Goal: Task Accomplishment & Management: Manage account settings

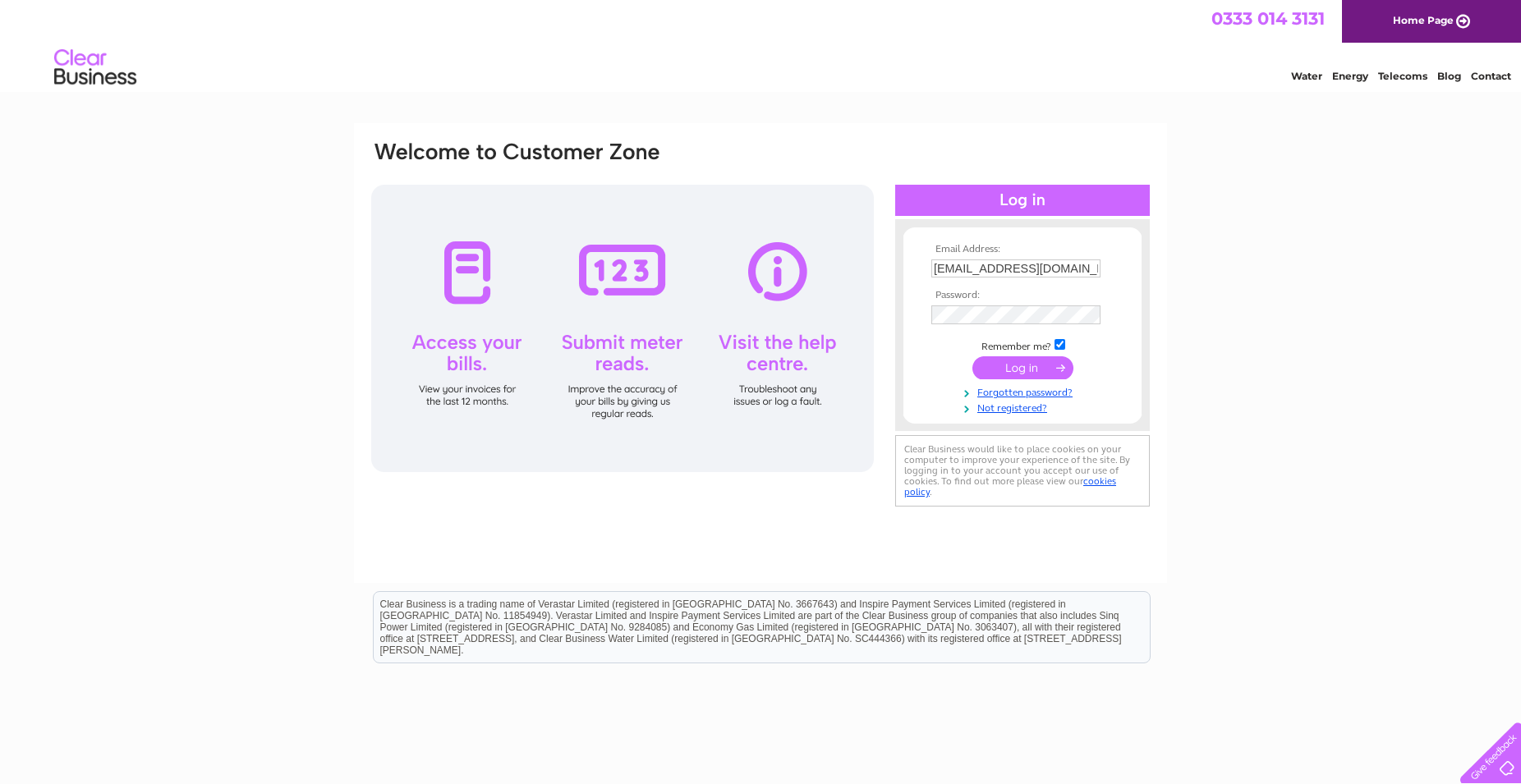
click at [615, 374] on input "submit" at bounding box center [1023, 368] width 101 height 23
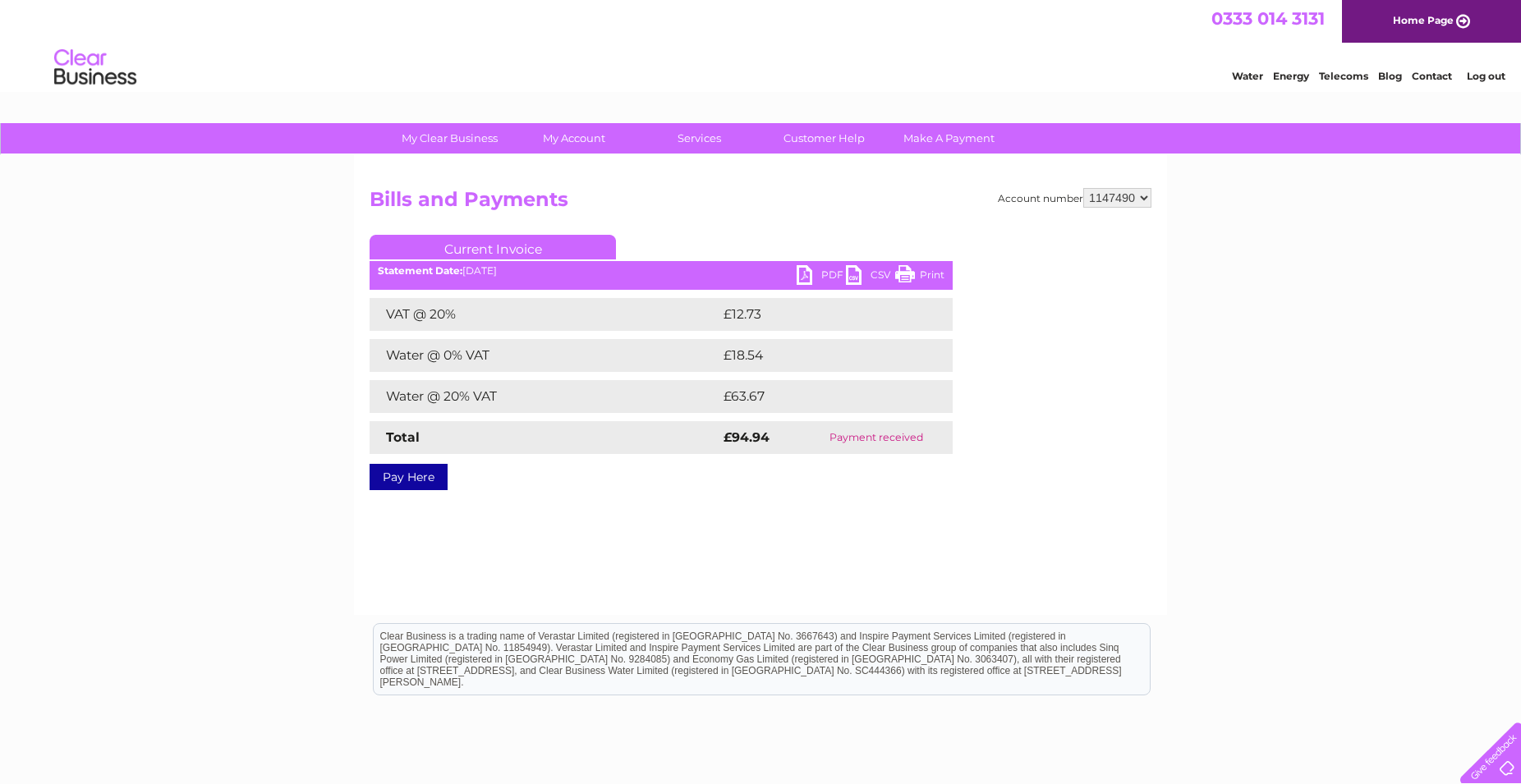
click at [572, 544] on div "Account number 1147490 Bills and Payments Current Invoice PDF CSV Print VAT @ 2…" at bounding box center [760, 385] width 814 height 460
click at [800, 277] on link "PDF" at bounding box center [821, 277] width 49 height 23
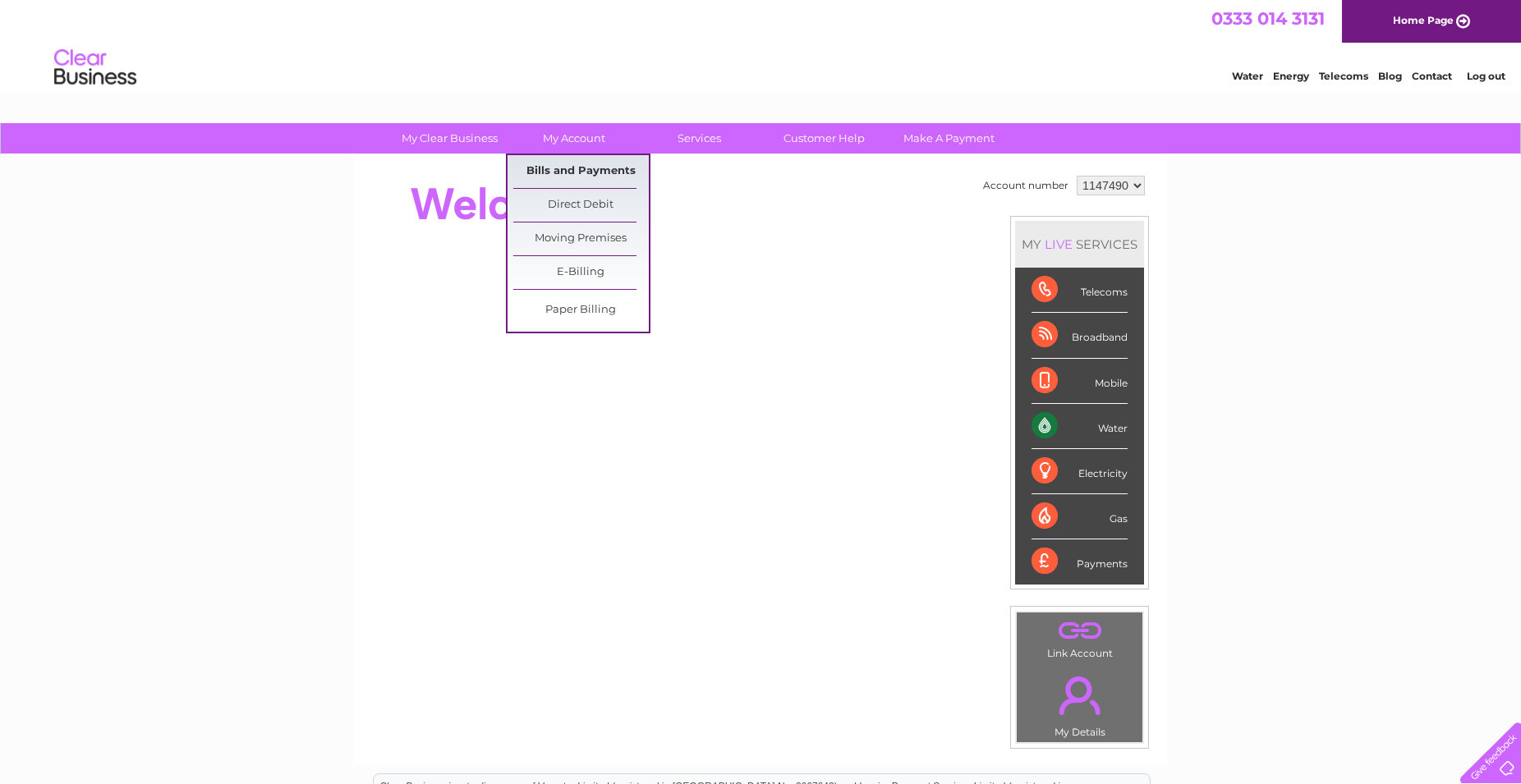
click at [592, 169] on link "Bills and Payments" at bounding box center [581, 171] width 135 height 33
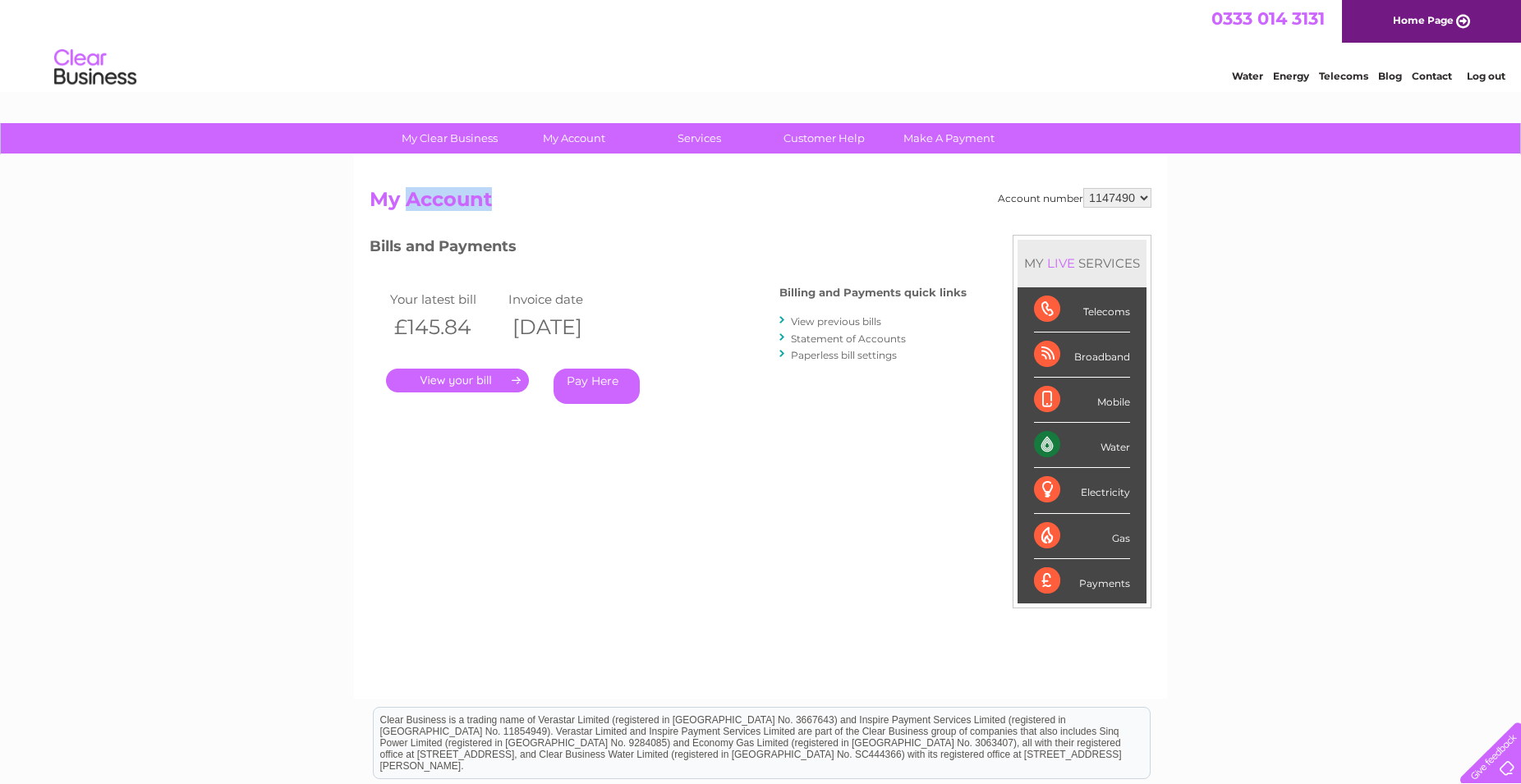
click at [454, 383] on link "." at bounding box center [457, 380] width 143 height 23
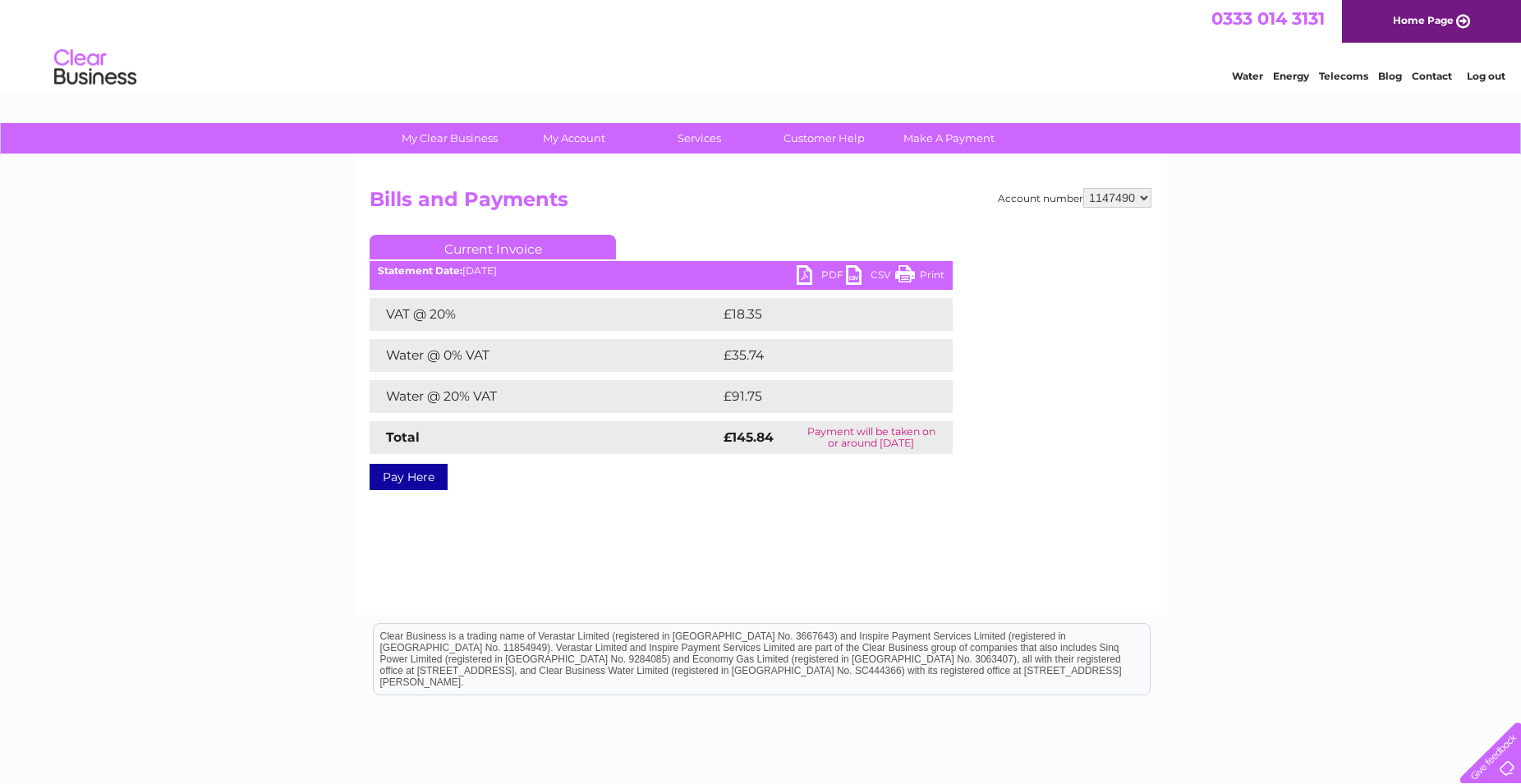
click at [805, 274] on link "PDF" at bounding box center [821, 277] width 49 height 23
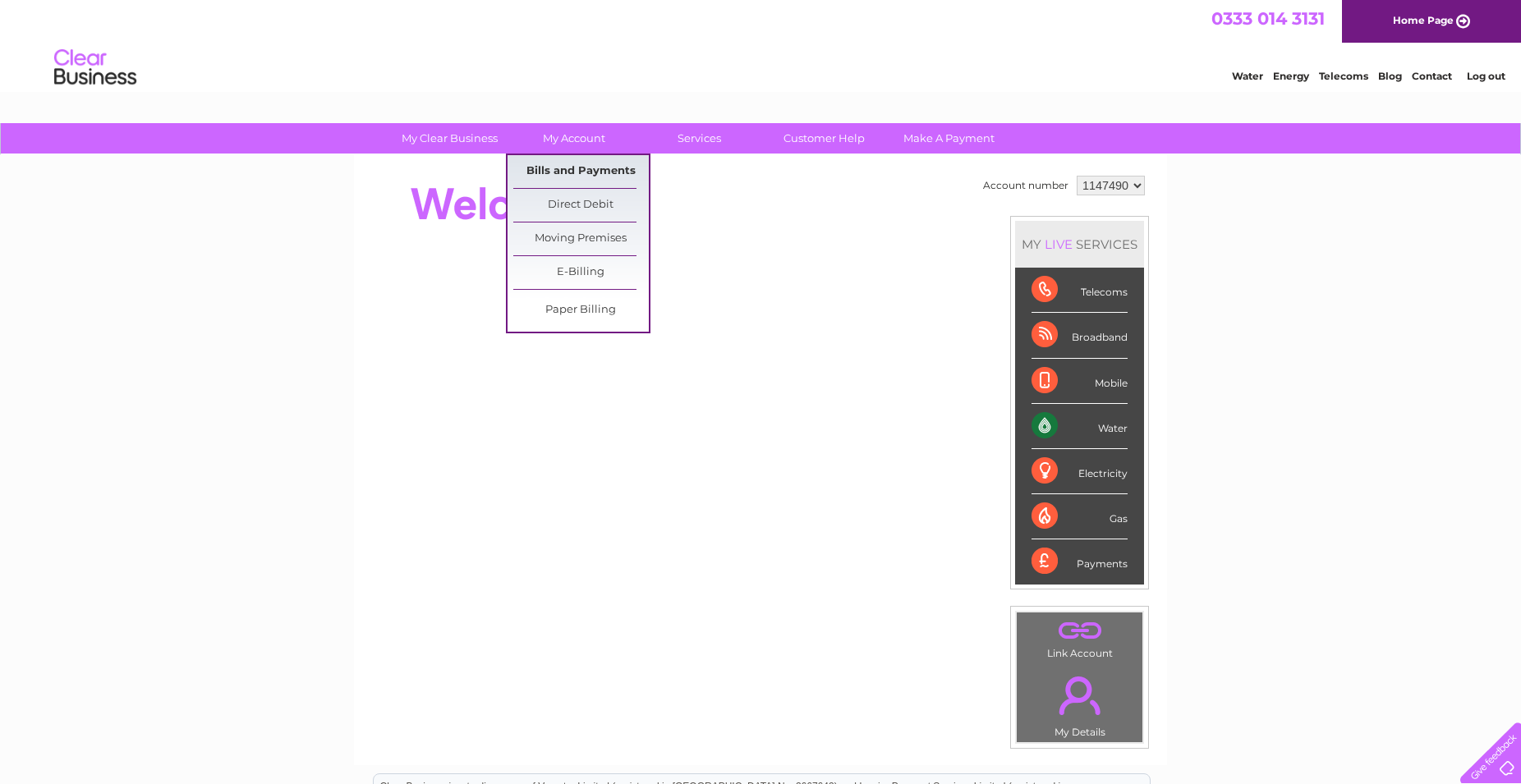
click at [550, 168] on link "Bills and Payments" at bounding box center [581, 171] width 135 height 33
click at [551, 168] on link "Bills and Payments" at bounding box center [581, 171] width 135 height 33
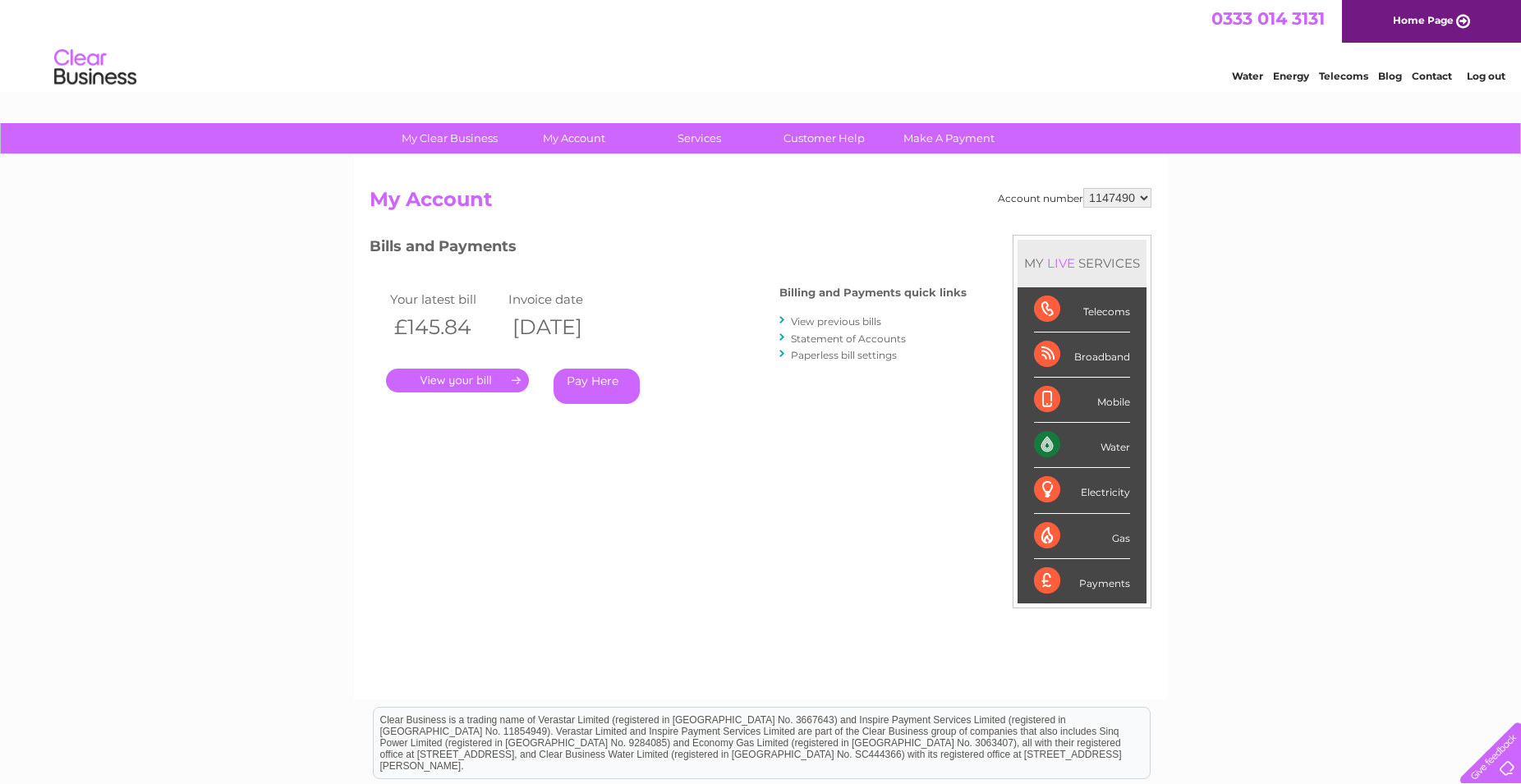
click at [469, 377] on link "." at bounding box center [457, 380] width 143 height 23
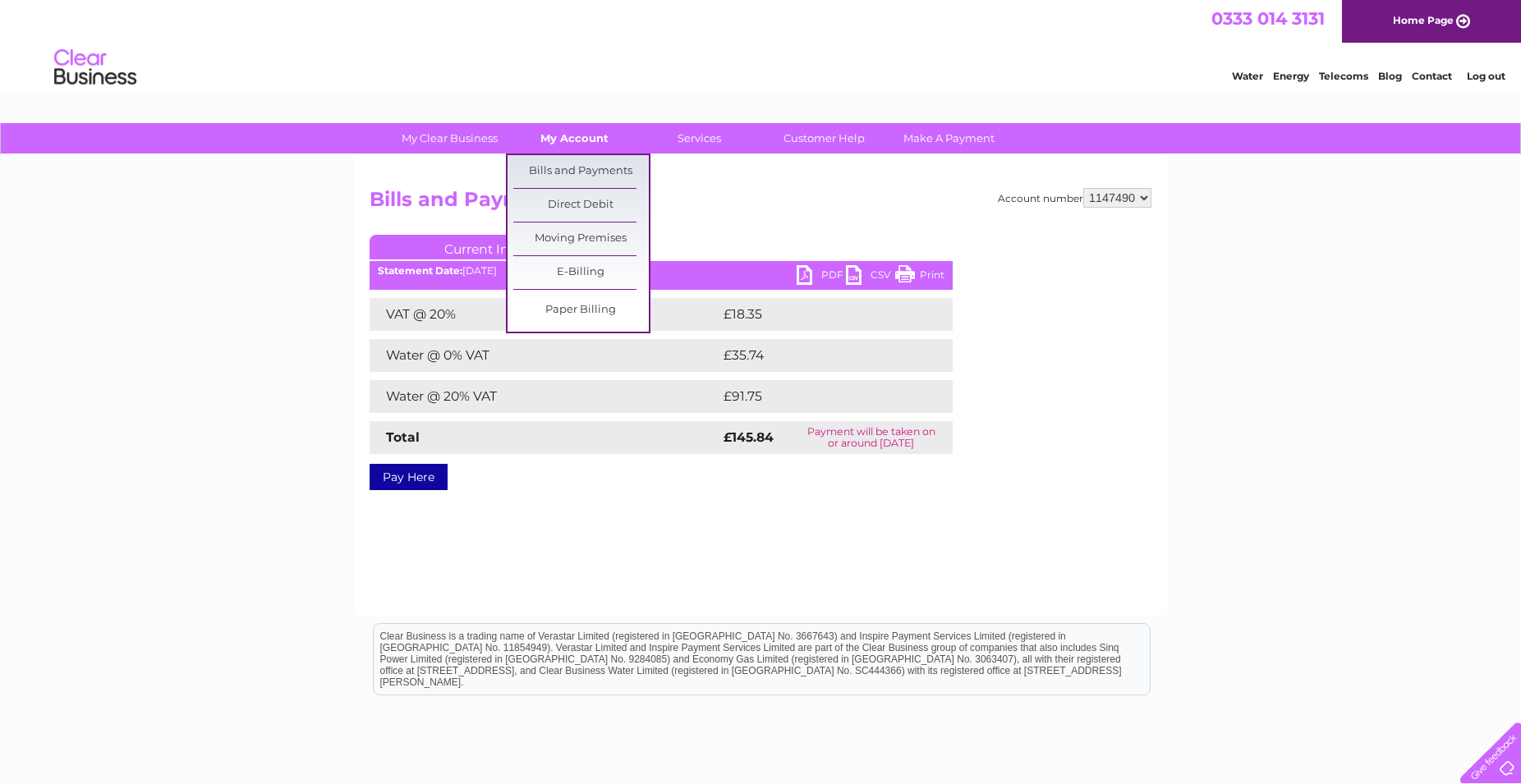
click at [587, 140] on link "My Account" at bounding box center [574, 138] width 135 height 30
click at [591, 165] on link "Bills and Payments" at bounding box center [581, 171] width 135 height 33
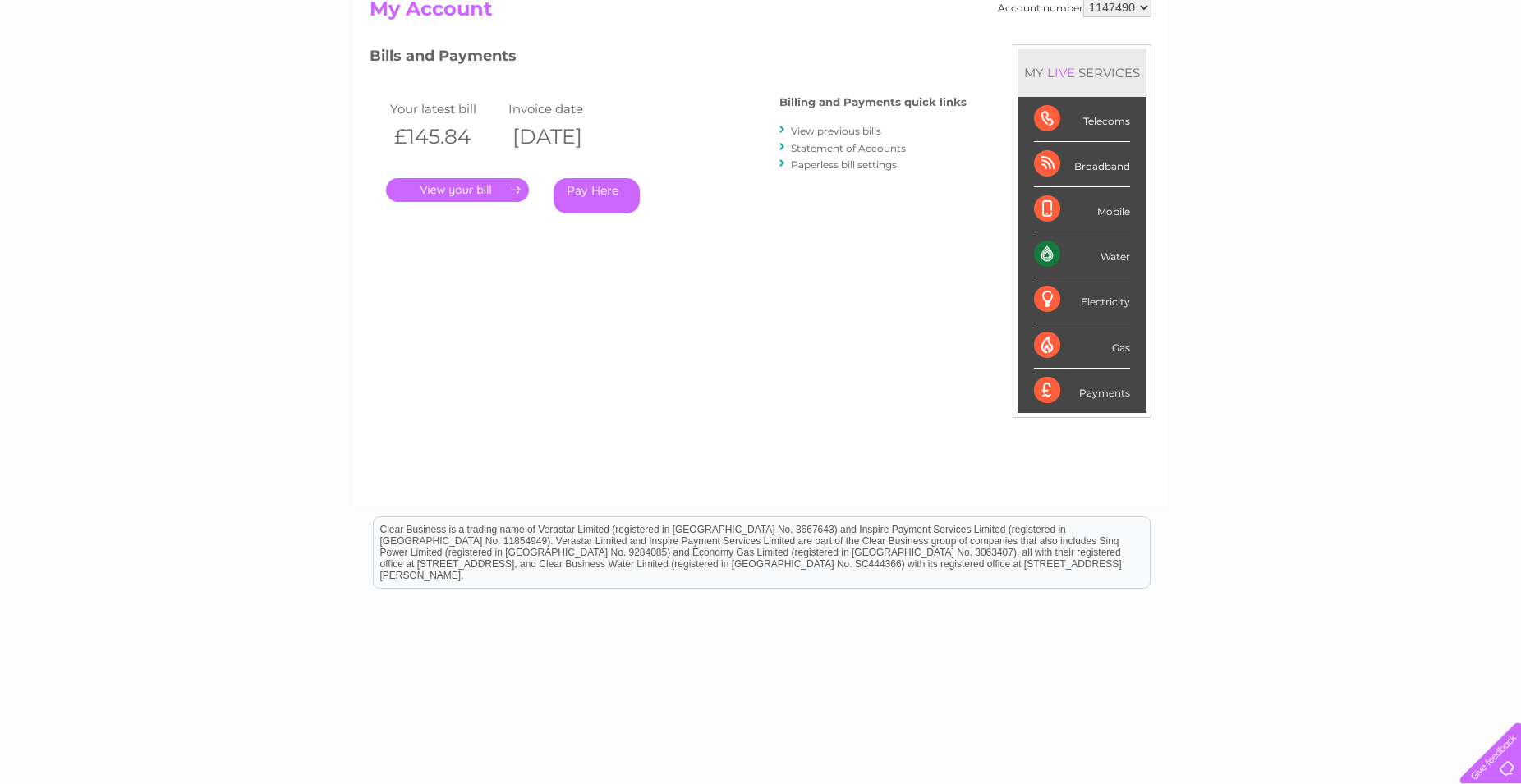
scroll to position [208, 0]
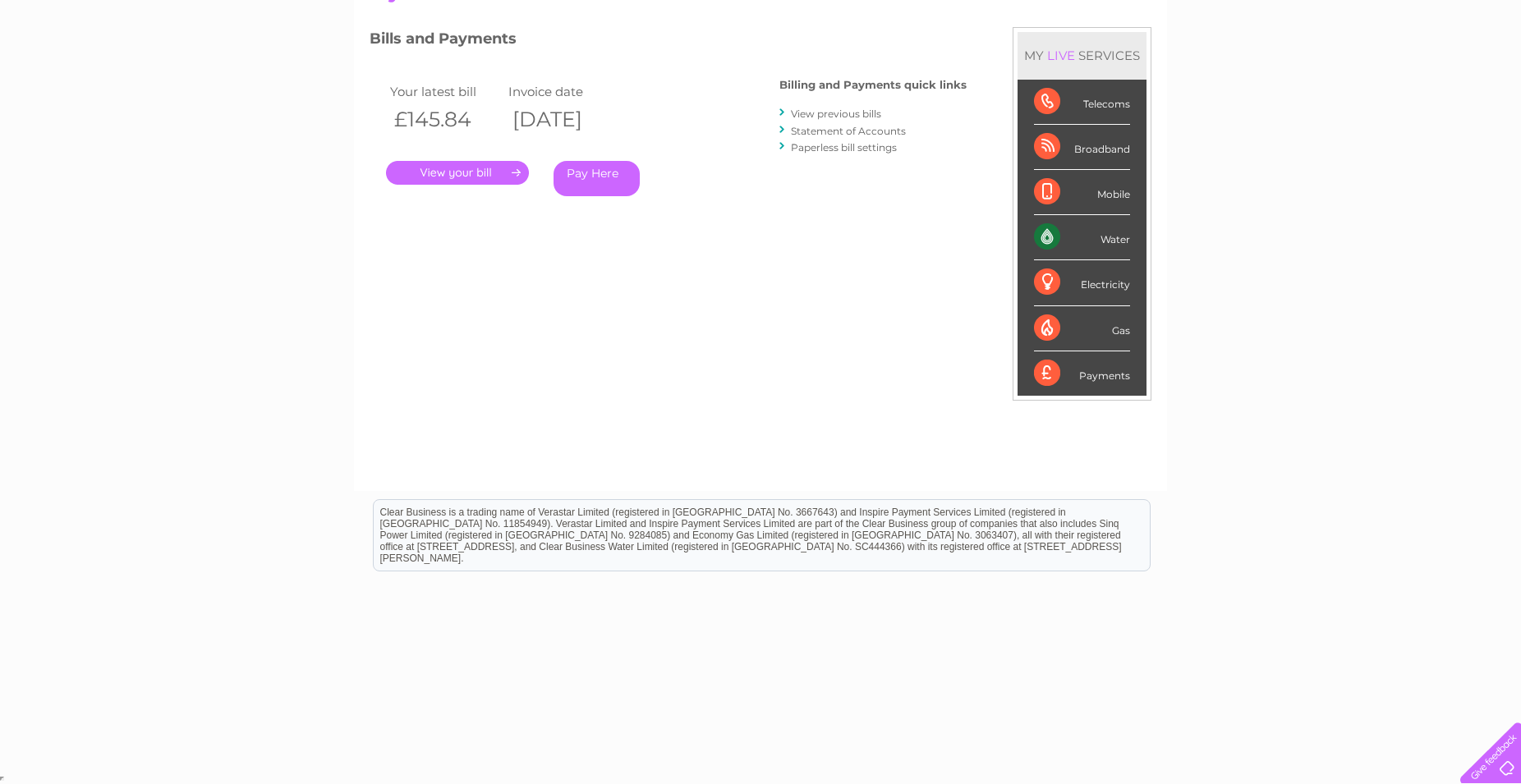
click at [847, 113] on link "View previous bills" at bounding box center [836, 114] width 90 height 13
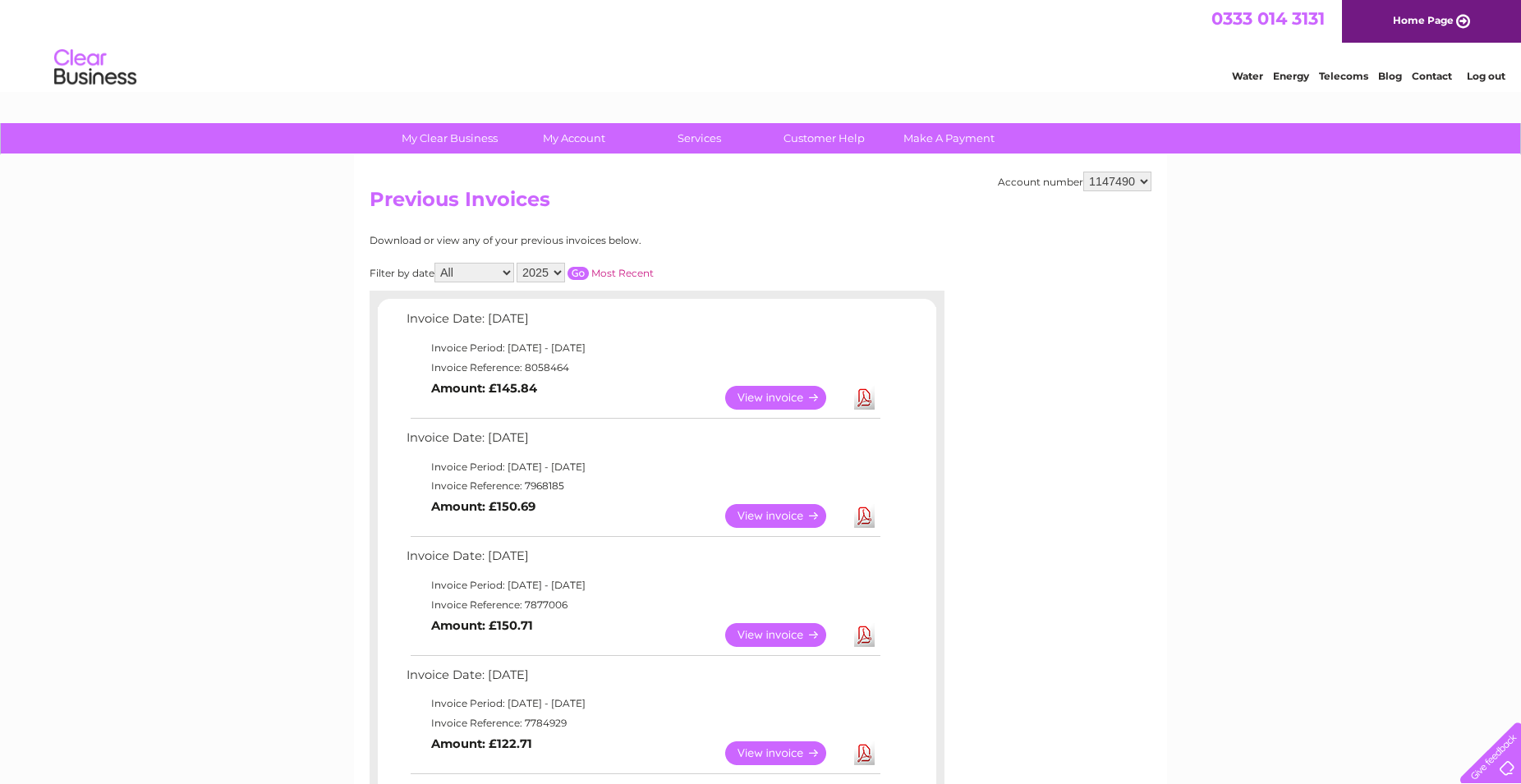
click at [790, 511] on link "View" at bounding box center [785, 516] width 120 height 23
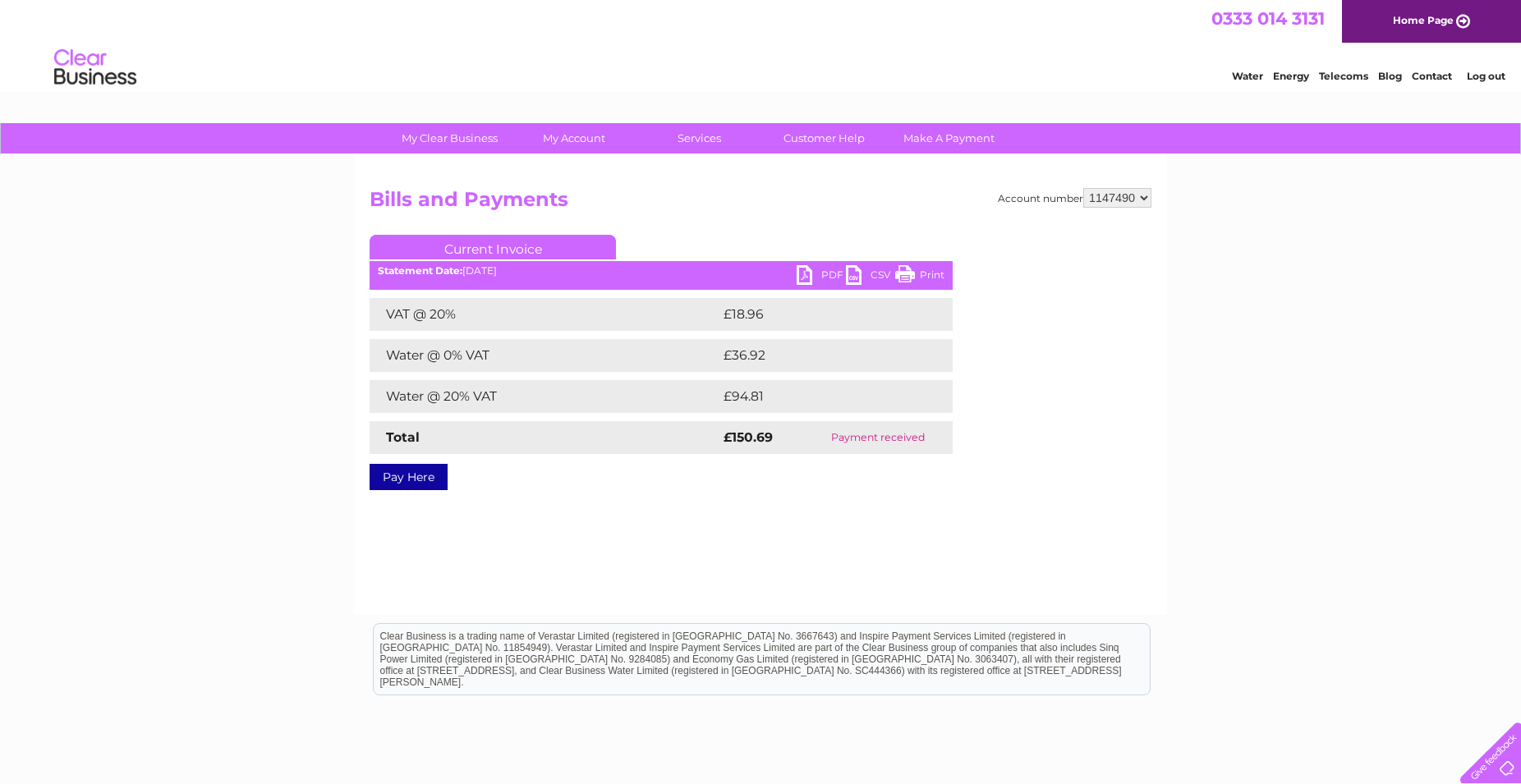
click at [801, 272] on link "PDF" at bounding box center [821, 277] width 49 height 23
